Goal: Task Accomplishment & Management: Complete application form

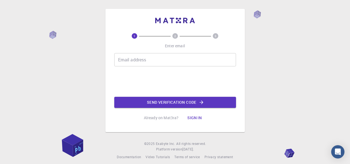
click at [126, 59] on div "Email address Email address" at bounding box center [175, 59] width 122 height 13
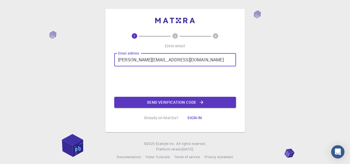
type input "[PERSON_NAME][EMAIL_ADDRESS][DOMAIN_NAME]"
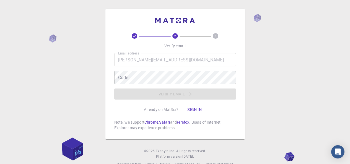
click at [192, 110] on button "Sign in" at bounding box center [194, 109] width 23 height 11
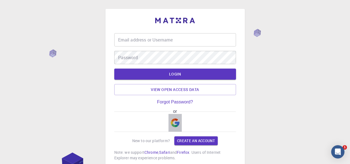
click at [175, 126] on img "button" at bounding box center [175, 122] width 9 height 9
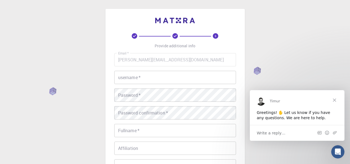
click at [334, 99] on span "Close" at bounding box center [334, 100] width 20 height 20
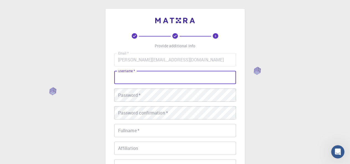
click at [142, 76] on input "username   *" at bounding box center [175, 77] width 122 height 13
type input "kulvinder12"
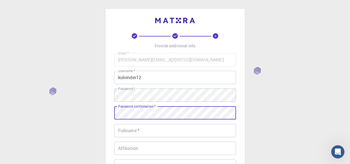
click at [125, 133] on input "Fullname   *" at bounding box center [175, 130] width 122 height 13
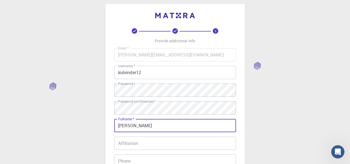
scroll to position [83, 0]
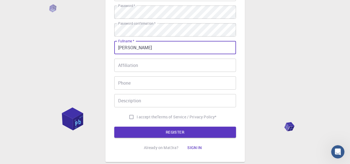
type input "[PERSON_NAME]"
click at [126, 66] on input "Affiliation" at bounding box center [175, 65] width 122 height 13
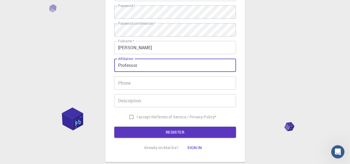
type input "Professor"
click at [132, 82] on input "Phone" at bounding box center [175, 82] width 122 height 13
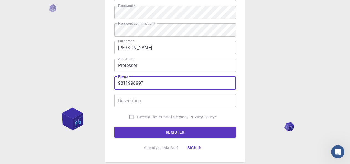
type input "9811998997"
click at [130, 115] on input "I accept the Terms of Service / Privacy Policy *" at bounding box center [131, 117] width 11 height 11
checkbox input "true"
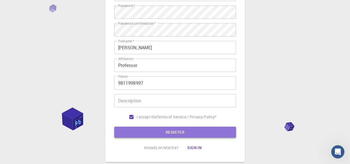
click at [170, 131] on button "REGISTER" at bounding box center [175, 132] width 122 height 11
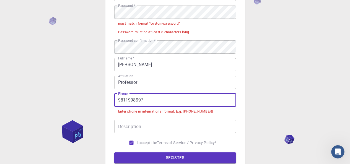
click at [118, 100] on input "9811998997" at bounding box center [175, 99] width 122 height 13
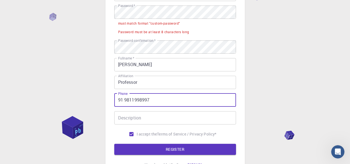
type input "91 9811998997"
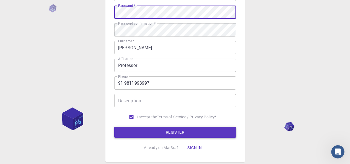
click at [169, 131] on button "REGISTER" at bounding box center [175, 132] width 122 height 11
